Goal: Book appointment/travel/reservation

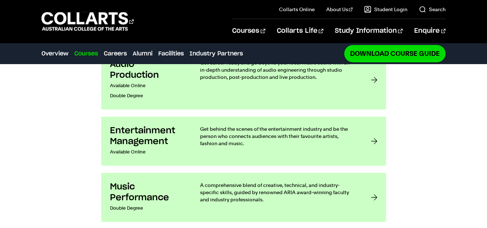
scroll to position [589, 0]
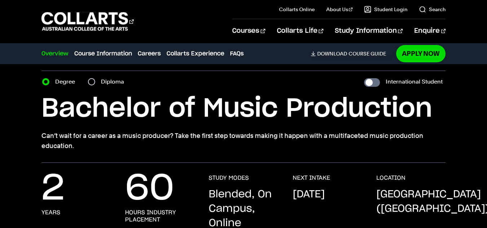
scroll to position [21, 0]
click at [91, 81] on input "Diploma" at bounding box center [91, 81] width 7 height 7
radio input "true"
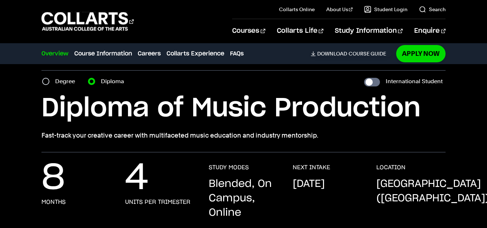
click at [59, 81] on label "Degree" at bounding box center [67, 81] width 24 height 10
click at [49, 81] on input "Degree" at bounding box center [45, 81] width 7 height 7
radio input "true"
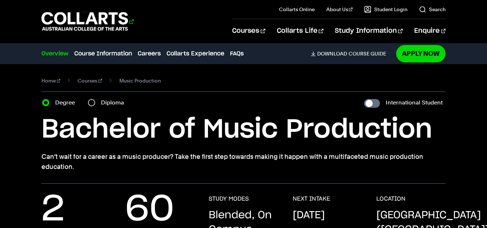
click at [111, 14] on 1 "Go to homepage" at bounding box center [84, 21] width 87 height 19
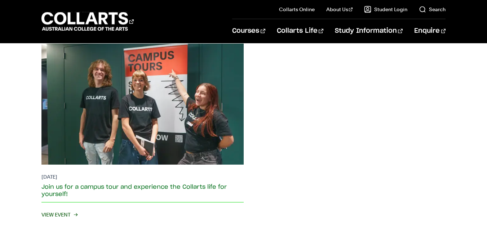
scroll to position [1374, 0]
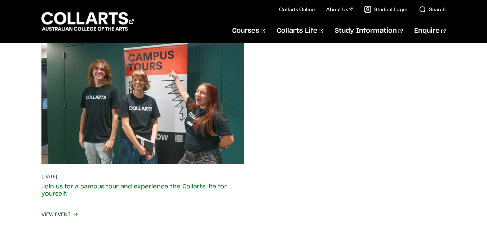
click at [66, 211] on span "View Event" at bounding box center [58, 214] width 35 height 10
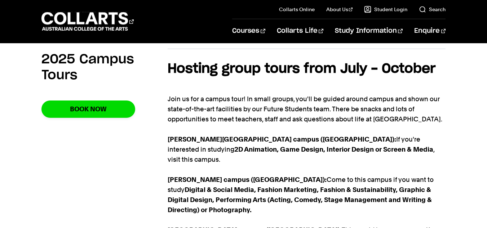
scroll to position [349, 0]
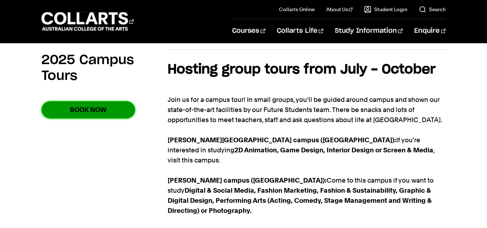
click at [127, 106] on link "Book Now" at bounding box center [88, 109] width 94 height 17
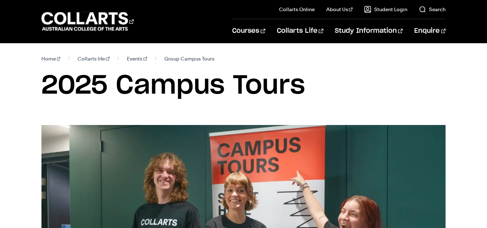
scroll to position [0, 0]
